Goal: Task Accomplishment & Management: Use online tool/utility

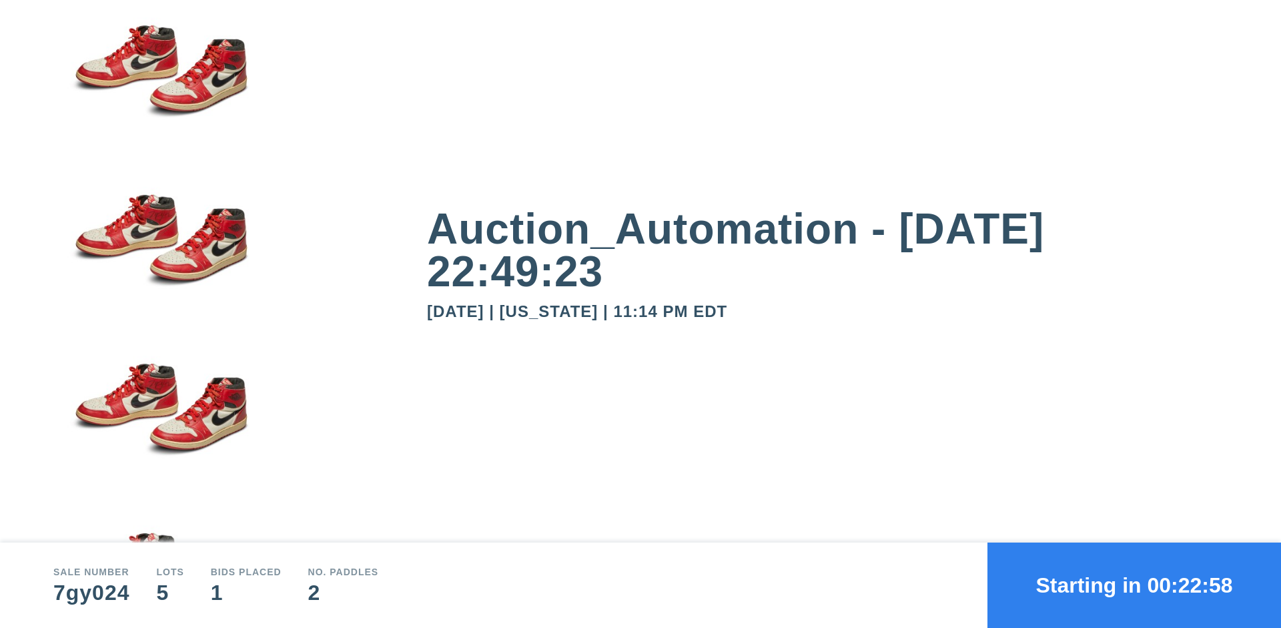
click at [1134, 585] on button "Starting in 00:22:58" at bounding box center [1134, 584] width 294 height 85
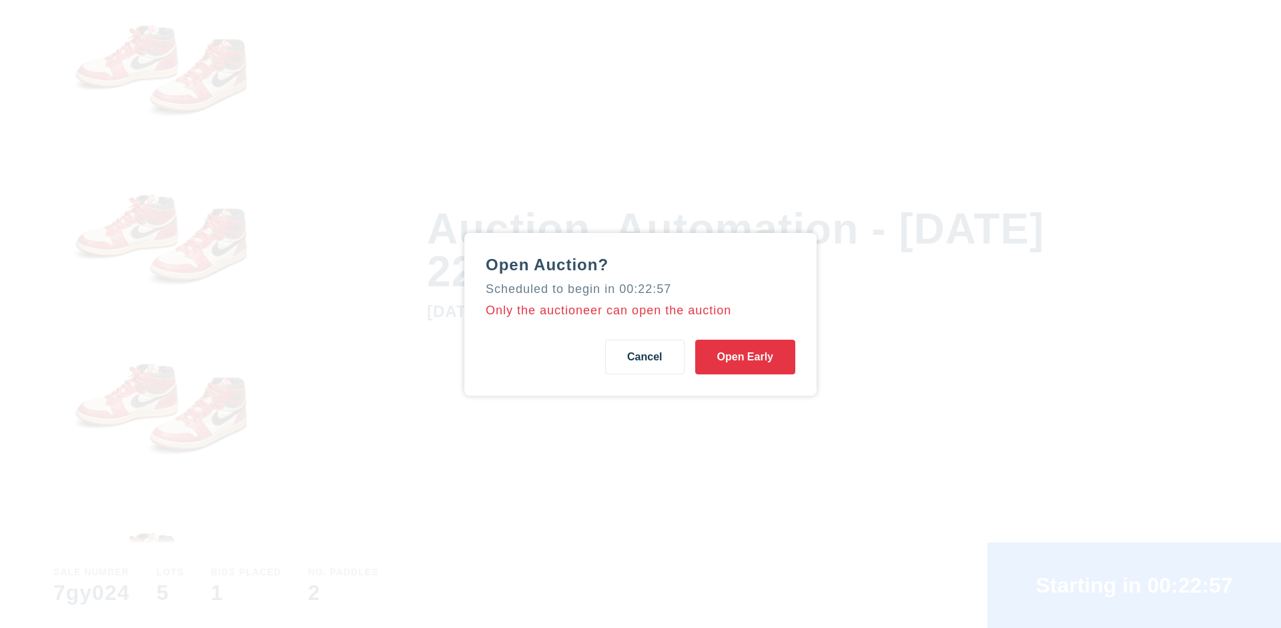
click at [745, 356] on button "Open Early" at bounding box center [745, 357] width 100 height 35
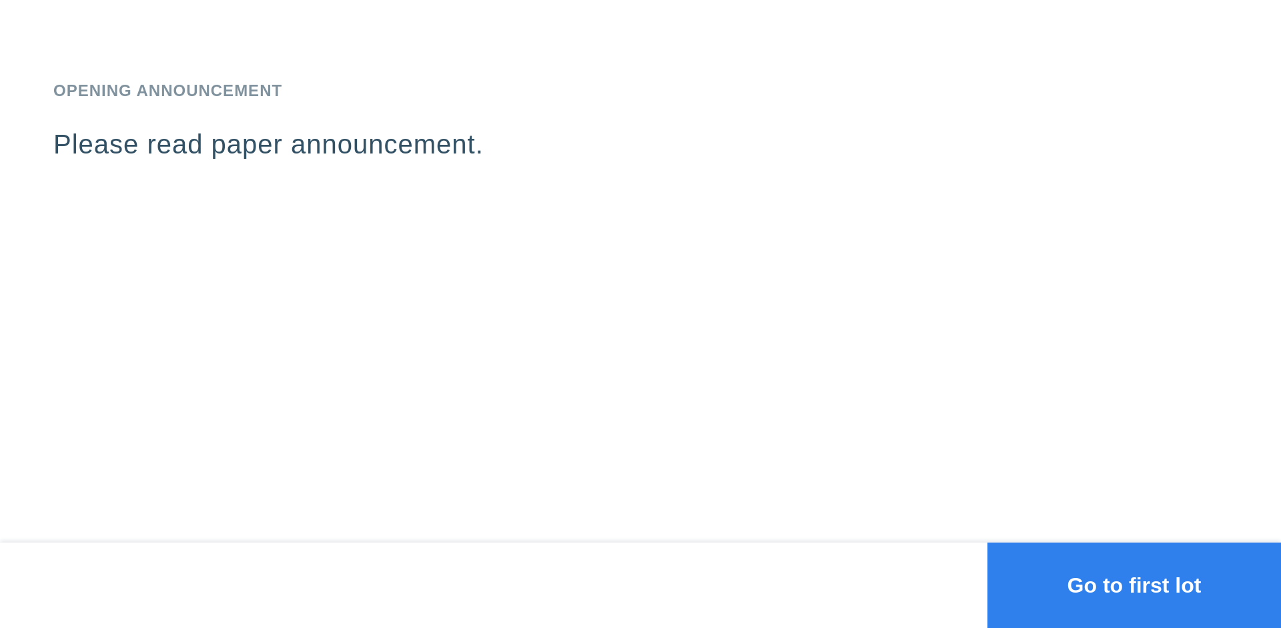
click at [1134, 585] on button "Go to first lot" at bounding box center [1134, 584] width 294 height 85
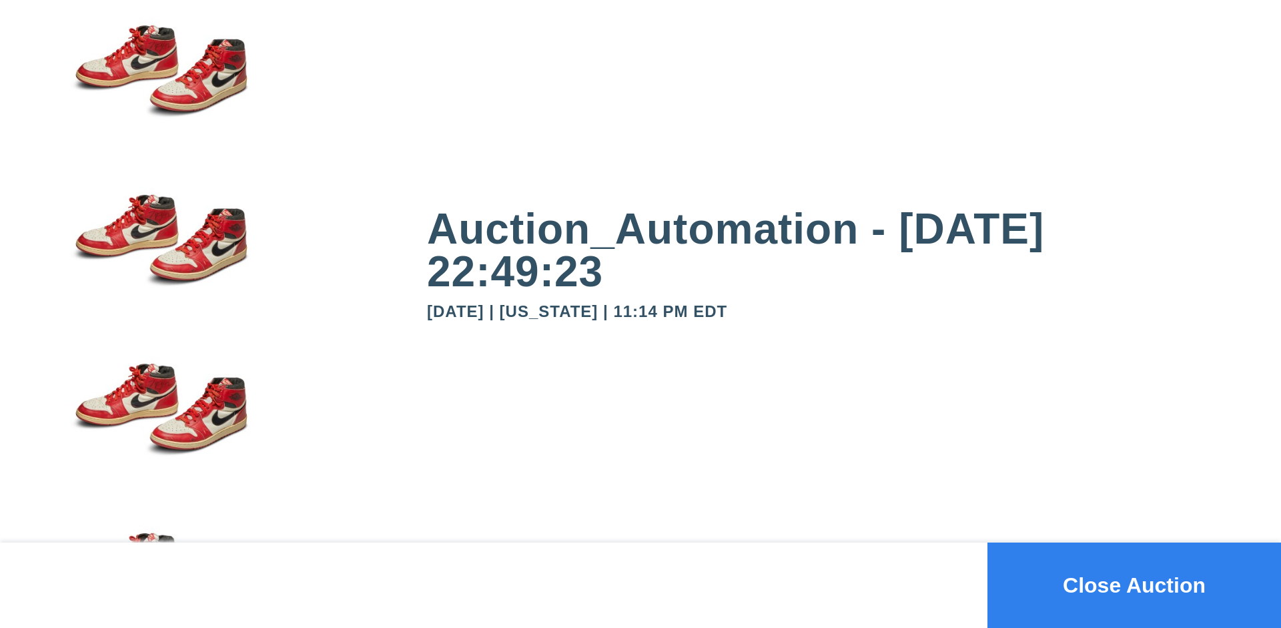
click at [1134, 585] on button "Close Auction" at bounding box center [1134, 584] width 294 height 85
